Goal: Information Seeking & Learning: Learn about a topic

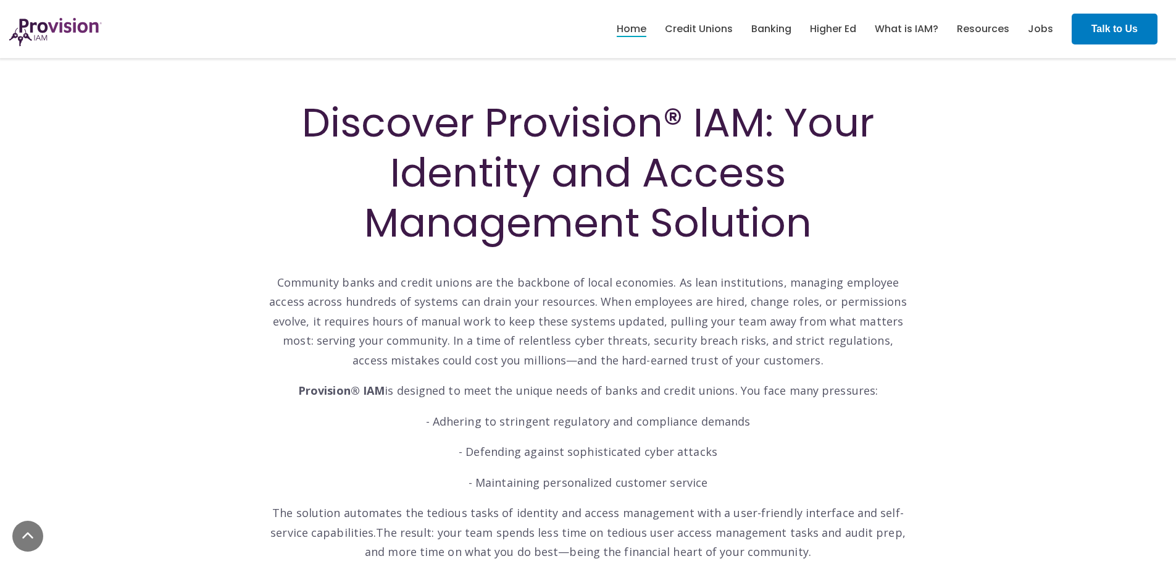
scroll to position [510, 0]
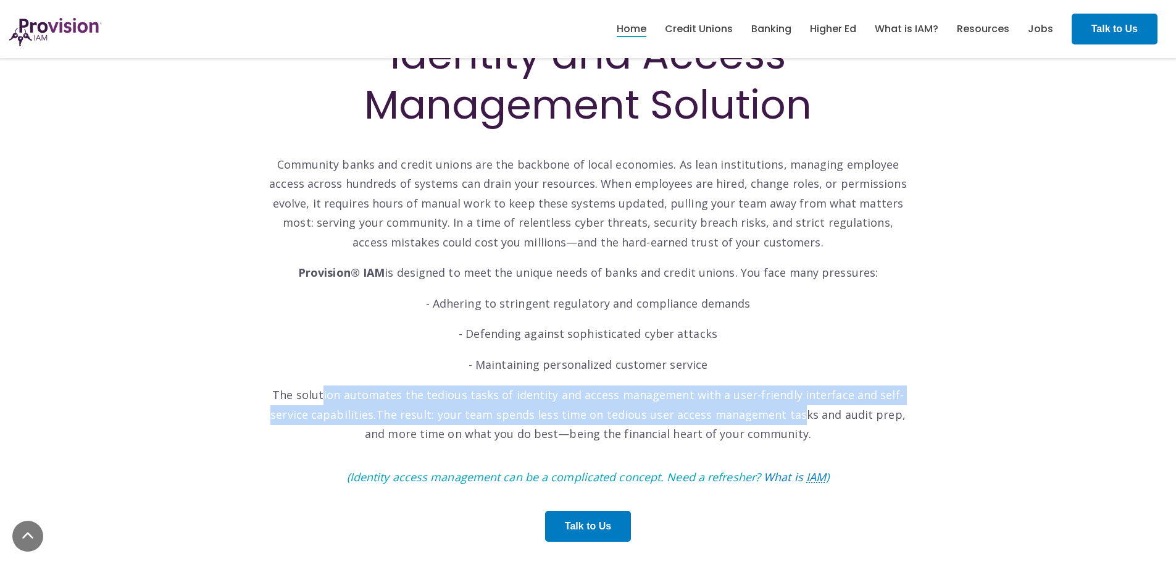
drag, startPoint x: 342, startPoint y: 398, endPoint x: 762, endPoint y: 411, distance: 420.1
click at [752, 332] on p "The solution automates the tedious tasks of identity and access management with…" at bounding box center [588, 414] width 642 height 59
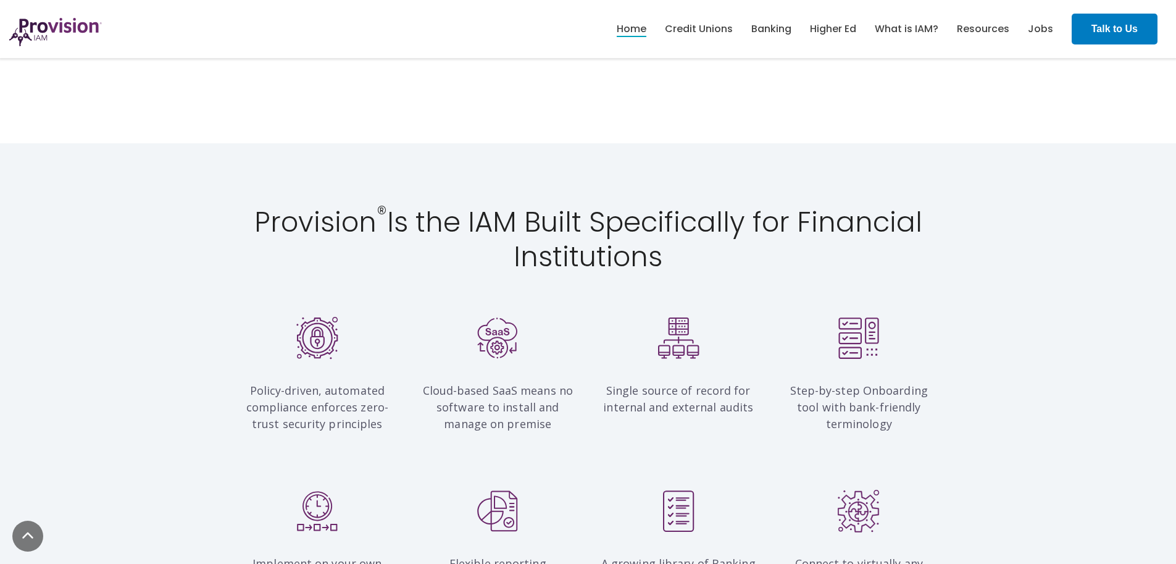
scroll to position [1026, 0]
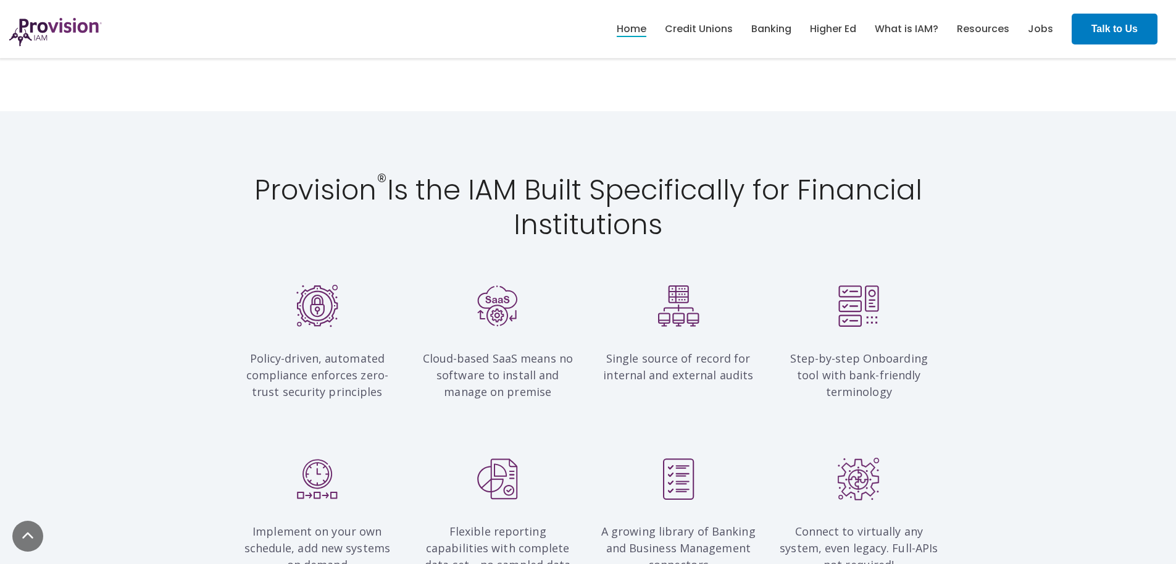
click at [840, 332] on span "Step-by-step Onboarding tool with bank-friendly terminology" at bounding box center [859, 375] width 138 height 48
click at [681, 332] on span "Single source of record for internal and external audits" at bounding box center [678, 366] width 150 height 31
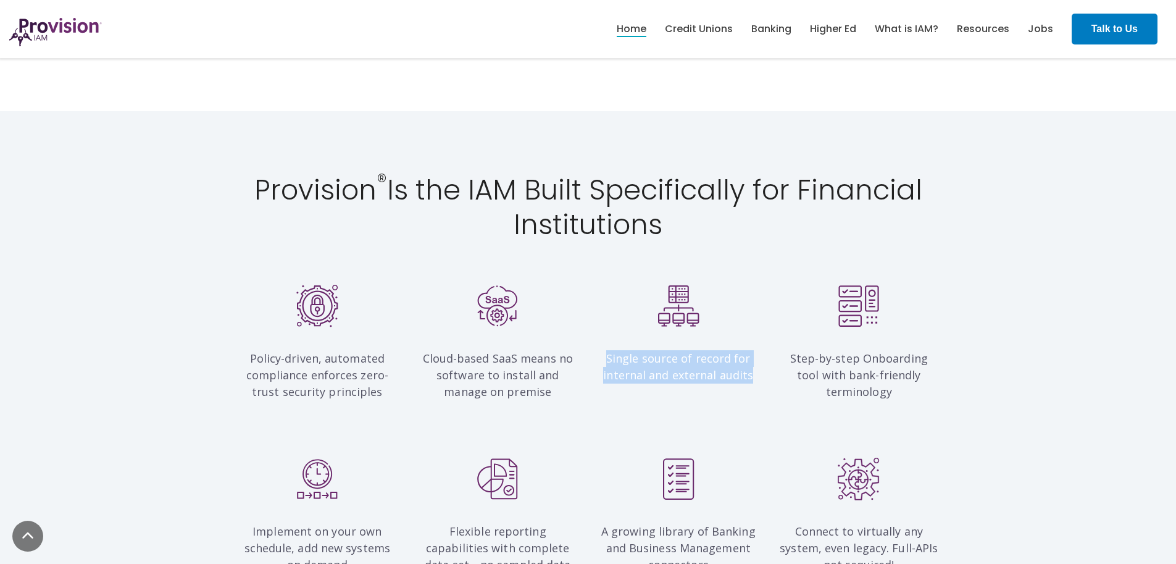
click at [681, 332] on span "Single source of record for internal and external audits" at bounding box center [678, 366] width 150 height 31
copy div "Single source of record for internal and external audits"
click at [424, 300] on div at bounding box center [498, 309] width 162 height 49
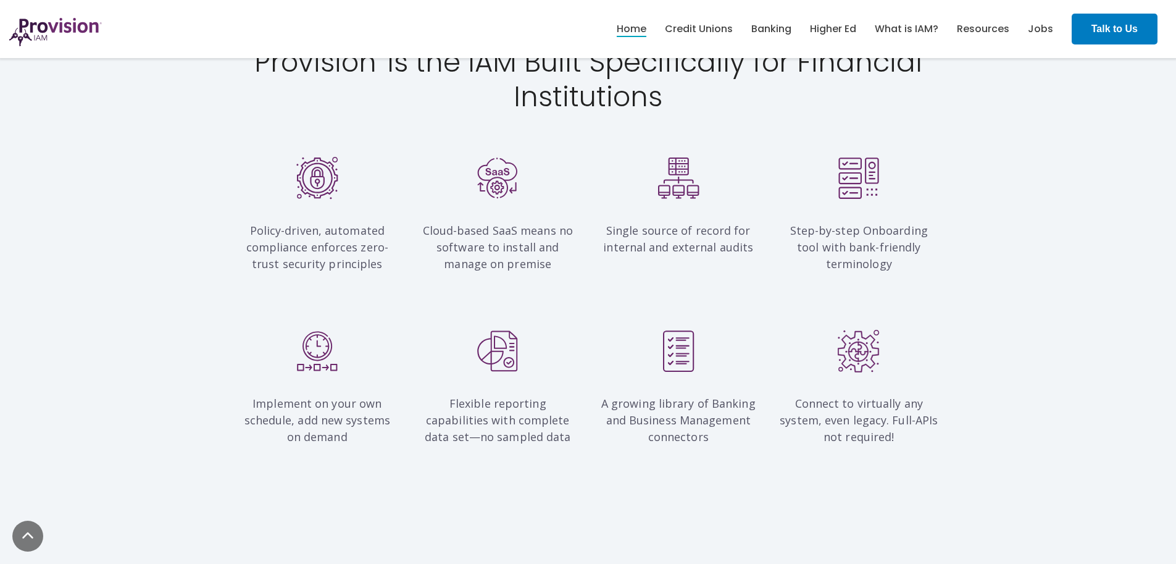
scroll to position [1173, 0]
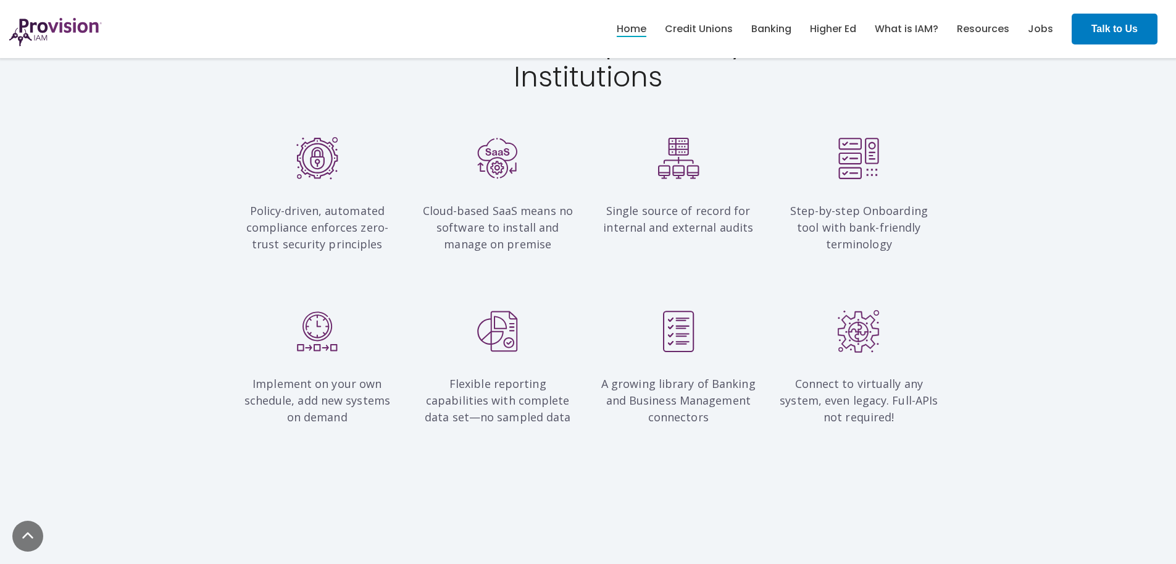
click at [466, 332] on span "Flexible reporting capabilities with complete data set—no sampled data" at bounding box center [498, 400] width 146 height 48
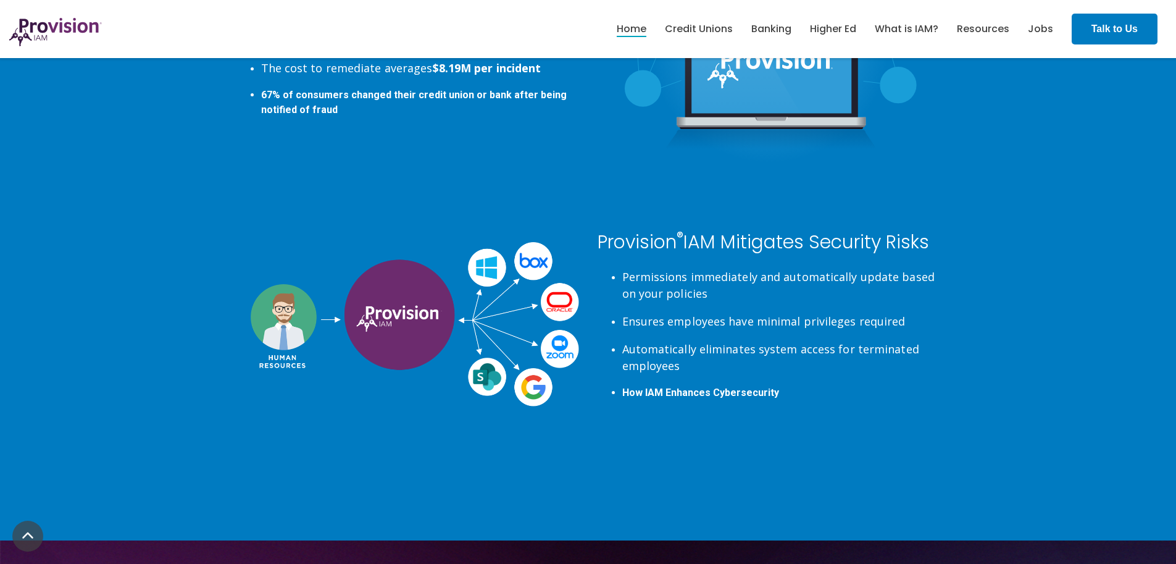
scroll to position [2687, 0]
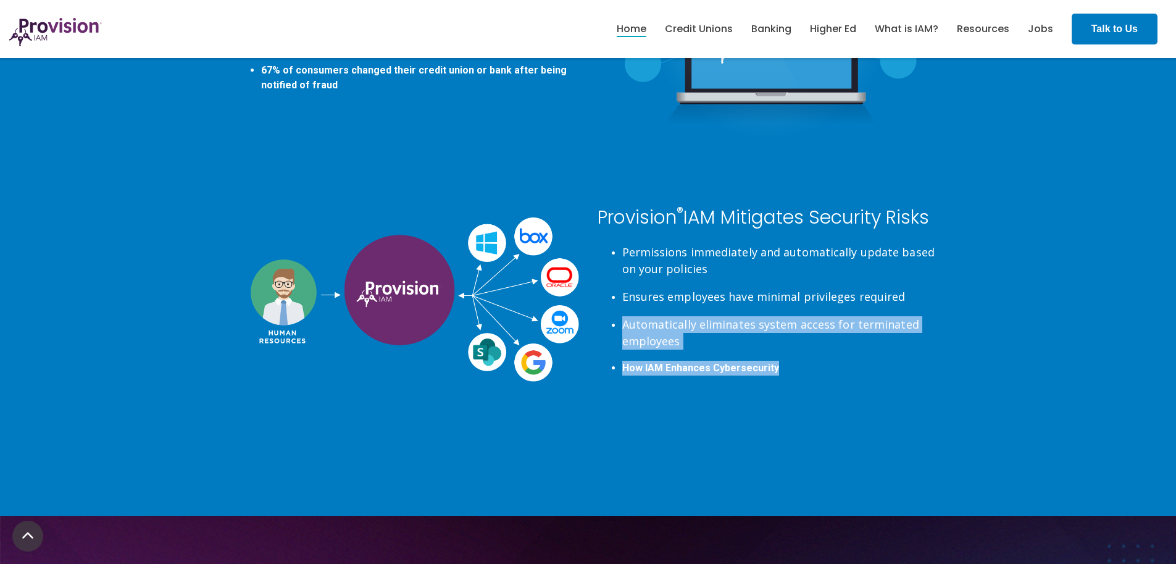
drag, startPoint x: 830, startPoint y: 364, endPoint x: 695, endPoint y: 311, distance: 144.7
click at [695, 311] on ul "Permissions immediately and automatically update based on your policies Ensures…" at bounding box center [769, 310] width 343 height 132
click at [714, 325] on span "Automatically eliminates system access for terminated employees" at bounding box center [770, 332] width 297 height 31
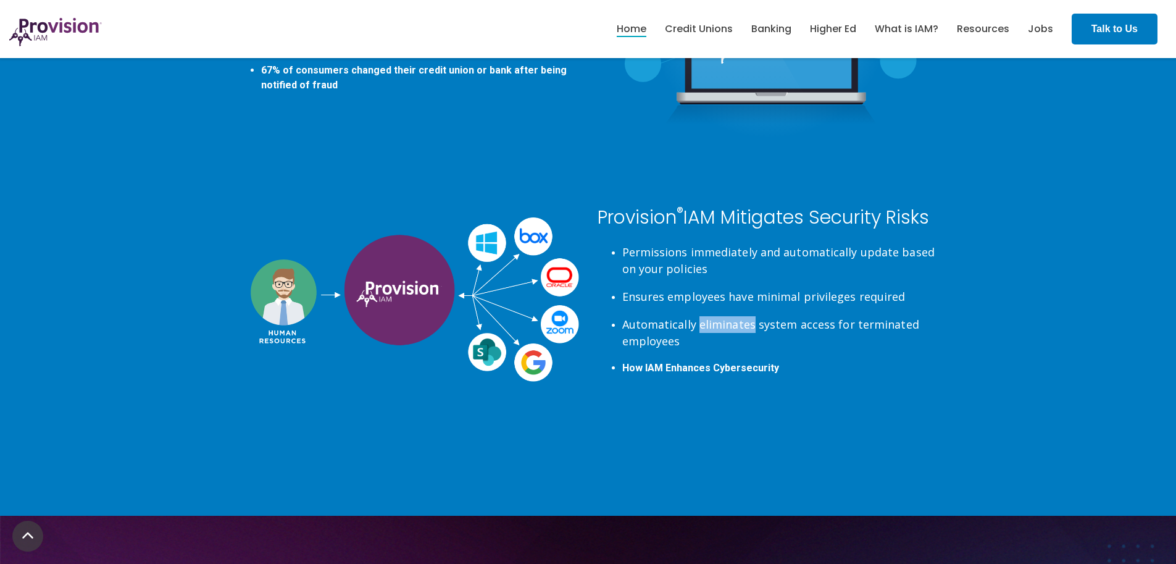
click at [714, 325] on span "Automatically eliminates system access for terminated employees" at bounding box center [770, 332] width 297 height 31
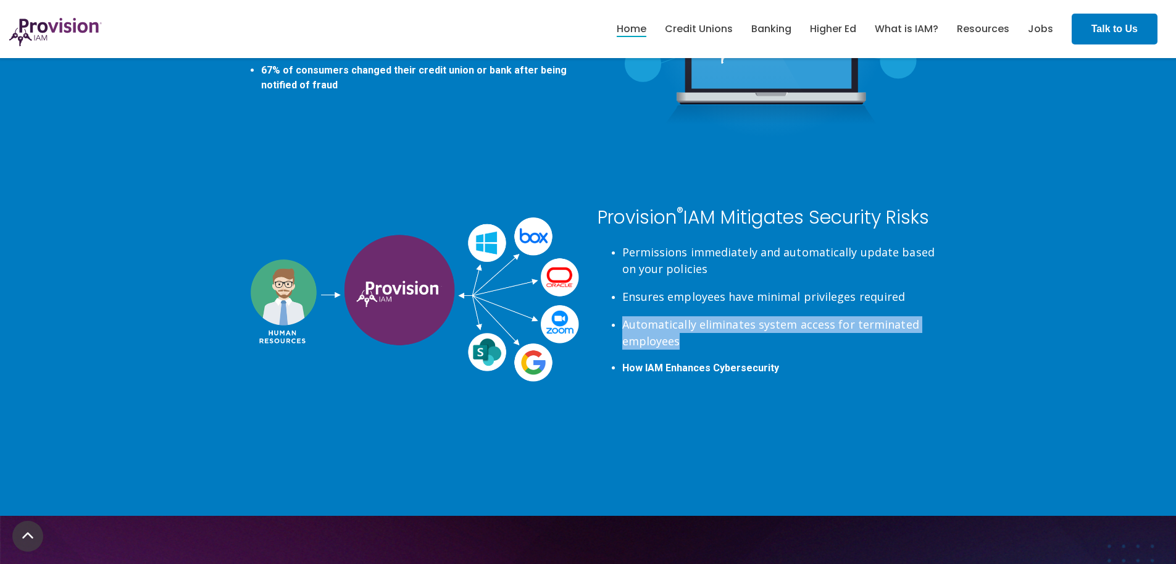
click at [714, 325] on span "Automatically eliminates system access for terminated employees" at bounding box center [770, 332] width 297 height 31
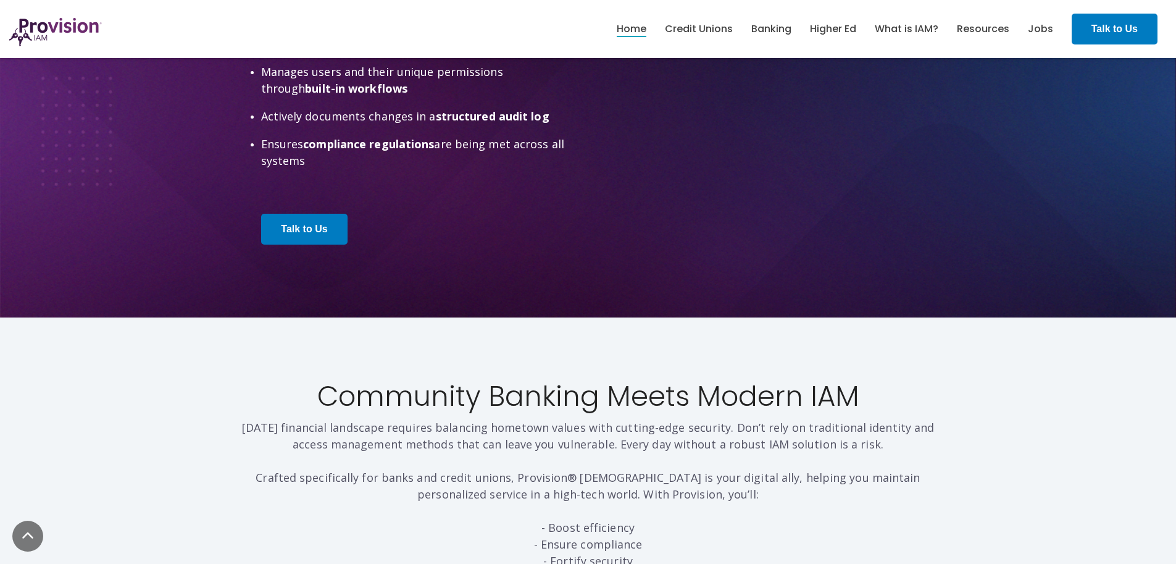
scroll to position [3692, 0]
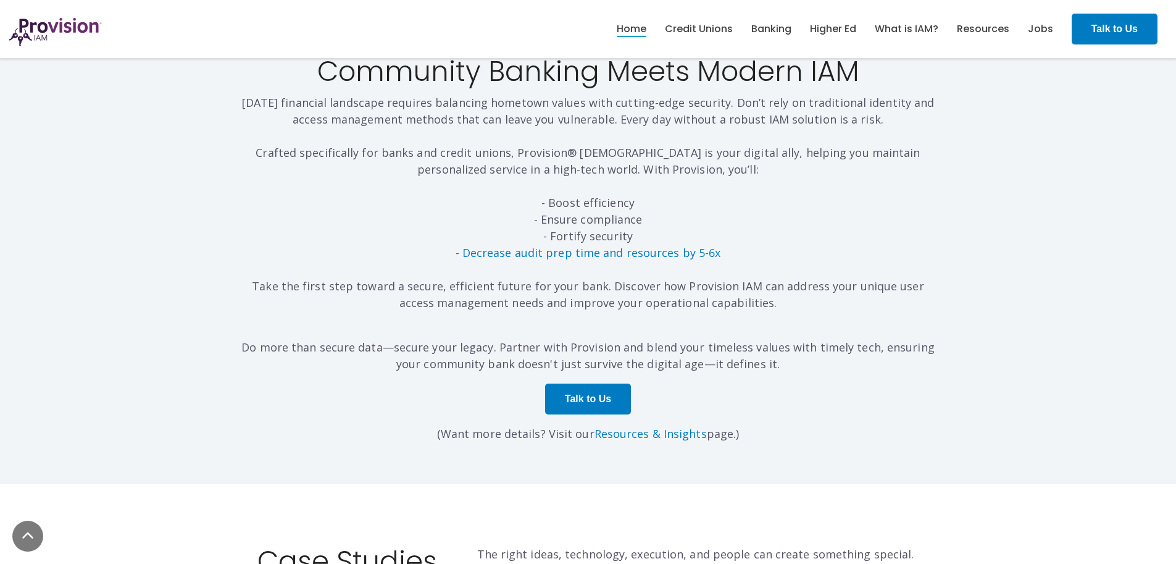
click at [798, 286] on p "[DATE] financial landscape requires balancing hometown values with cutting-edge…" at bounding box center [589, 202] width 704 height 217
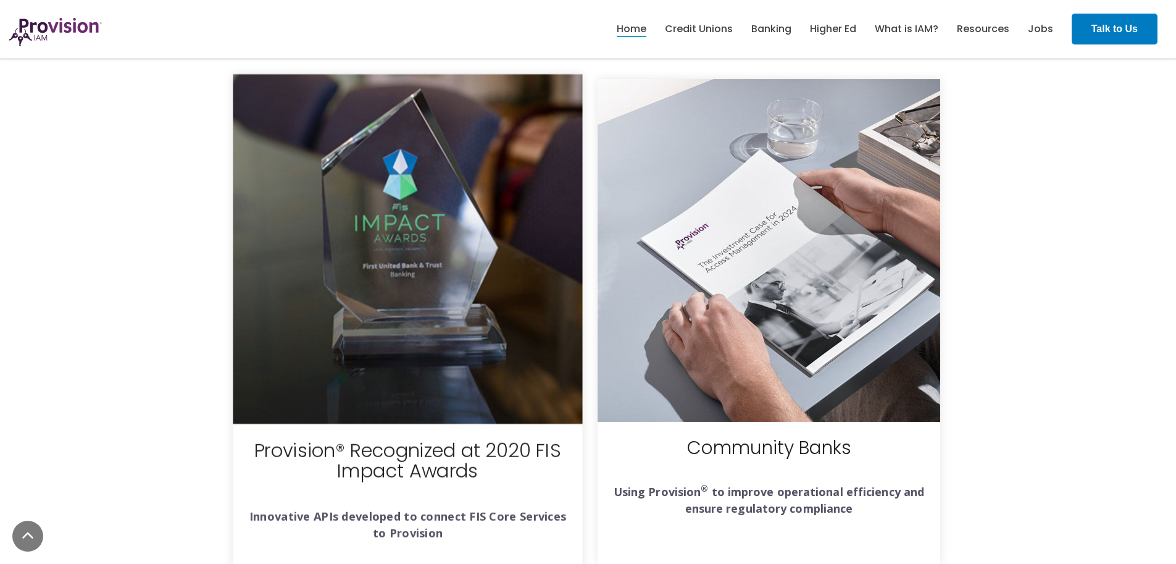
scroll to position [4284, 0]
